Goal: Find specific page/section: Find specific page/section

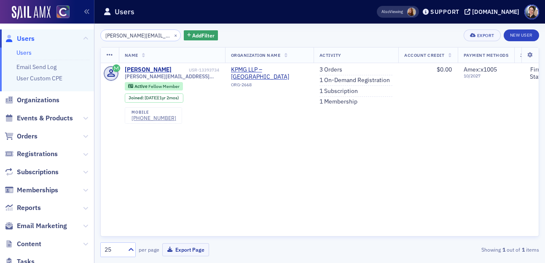
scroll to position [0, 8]
click at [172, 35] on button "×" at bounding box center [176, 35] width 8 height 8
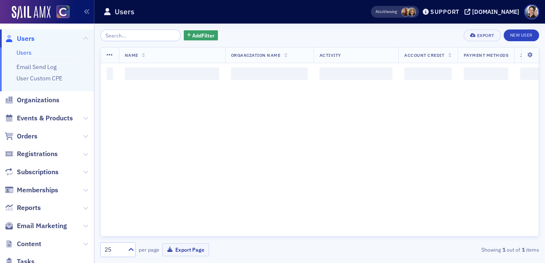
scroll to position [0, 0]
click at [150, 37] on input "search" at bounding box center [140, 35] width 80 height 12
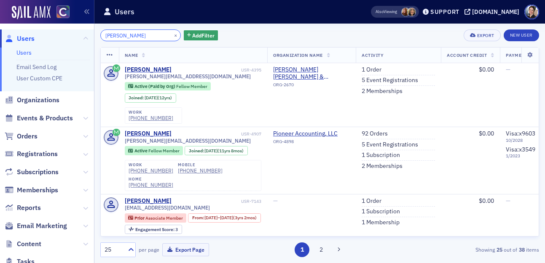
drag, startPoint x: 124, startPoint y: 36, endPoint x: 92, endPoint y: 35, distance: 32.0
click at [92, 35] on div "Users Users Email Send Log User Custom CPE Organizations Events & Products Orde…" at bounding box center [272, 131] width 545 height 263
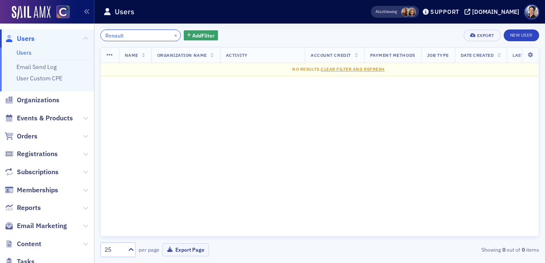
drag, startPoint x: 142, startPoint y: 34, endPoint x: 94, endPoint y: 33, distance: 48.5
click at [94, 34] on div "Users Users Email Send Log User Custom CPE Organizations Events & Products Orde…" at bounding box center [272, 131] width 545 height 263
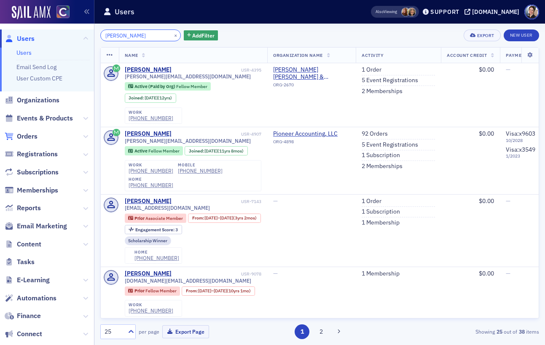
type input "Hannah Renault"
